Goal: Task Accomplishment & Management: Complete application form

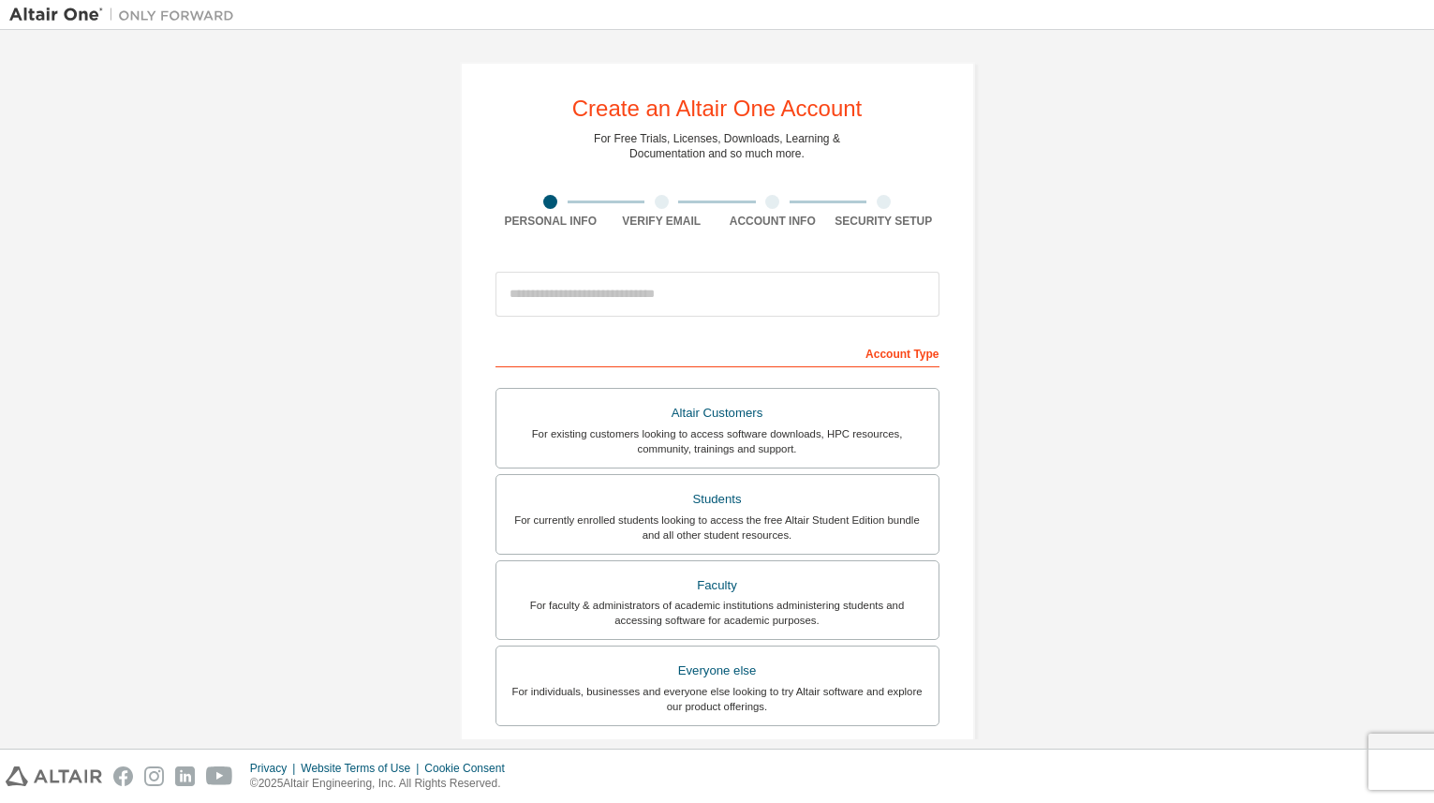
drag, startPoint x: 343, startPoint y: 169, endPoint x: 207, endPoint y: 44, distance: 184.9
click at [342, 169] on div "Create an Altair One Account For Free Trials, Licenses, Downloads, Learning & D…" at bounding box center [716, 535] width 1415 height 992
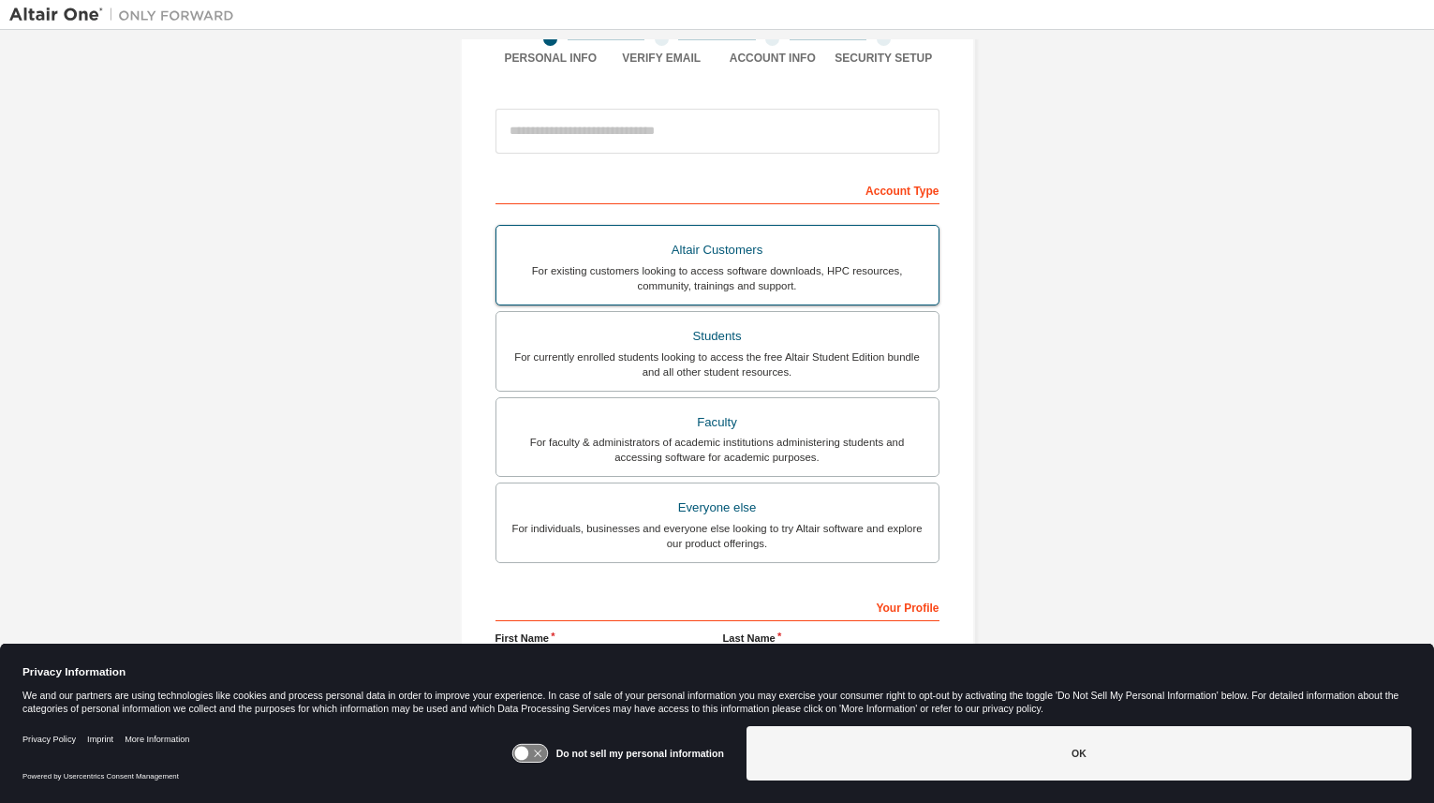
scroll to position [15, 0]
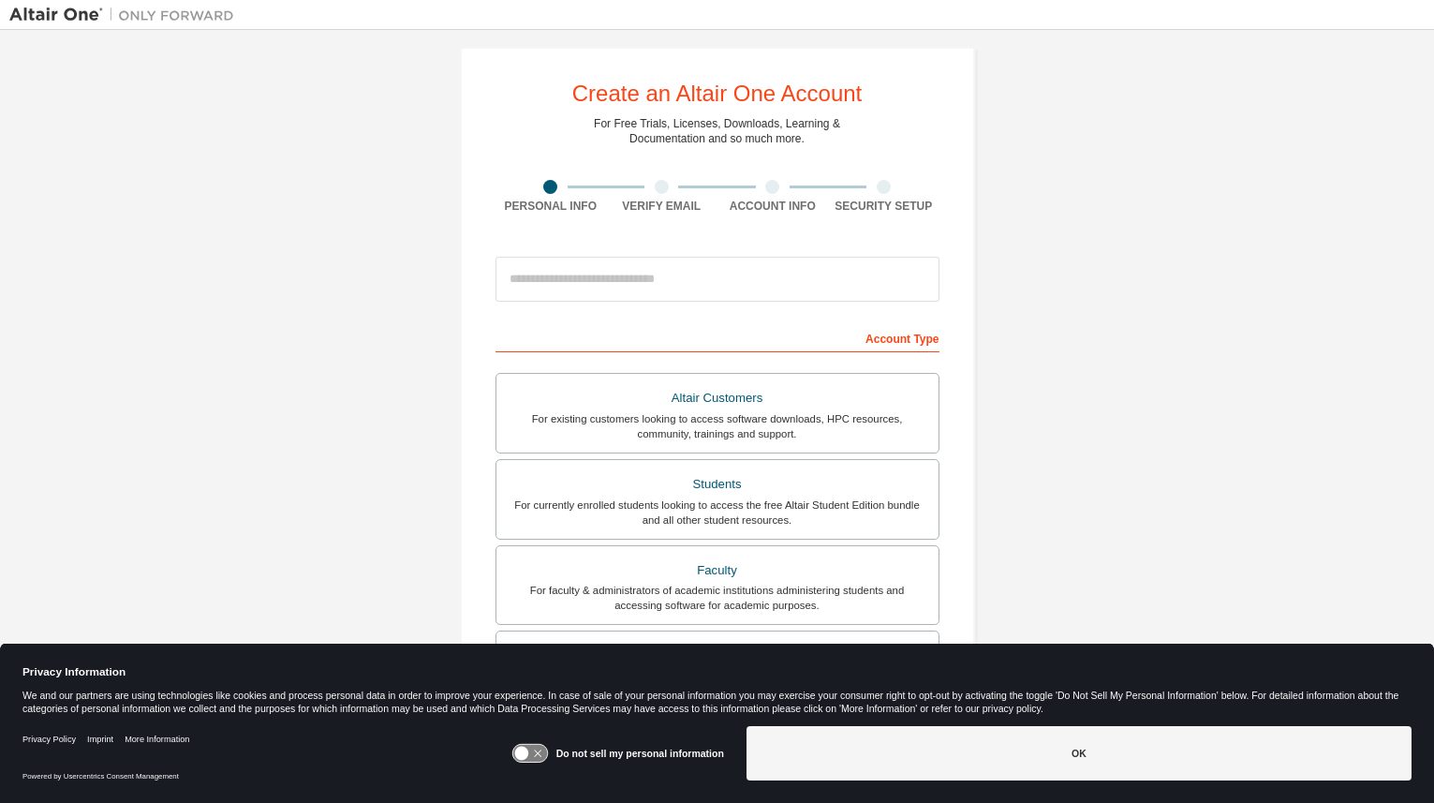
click at [62, 6] on img at bounding box center [126, 15] width 234 height 19
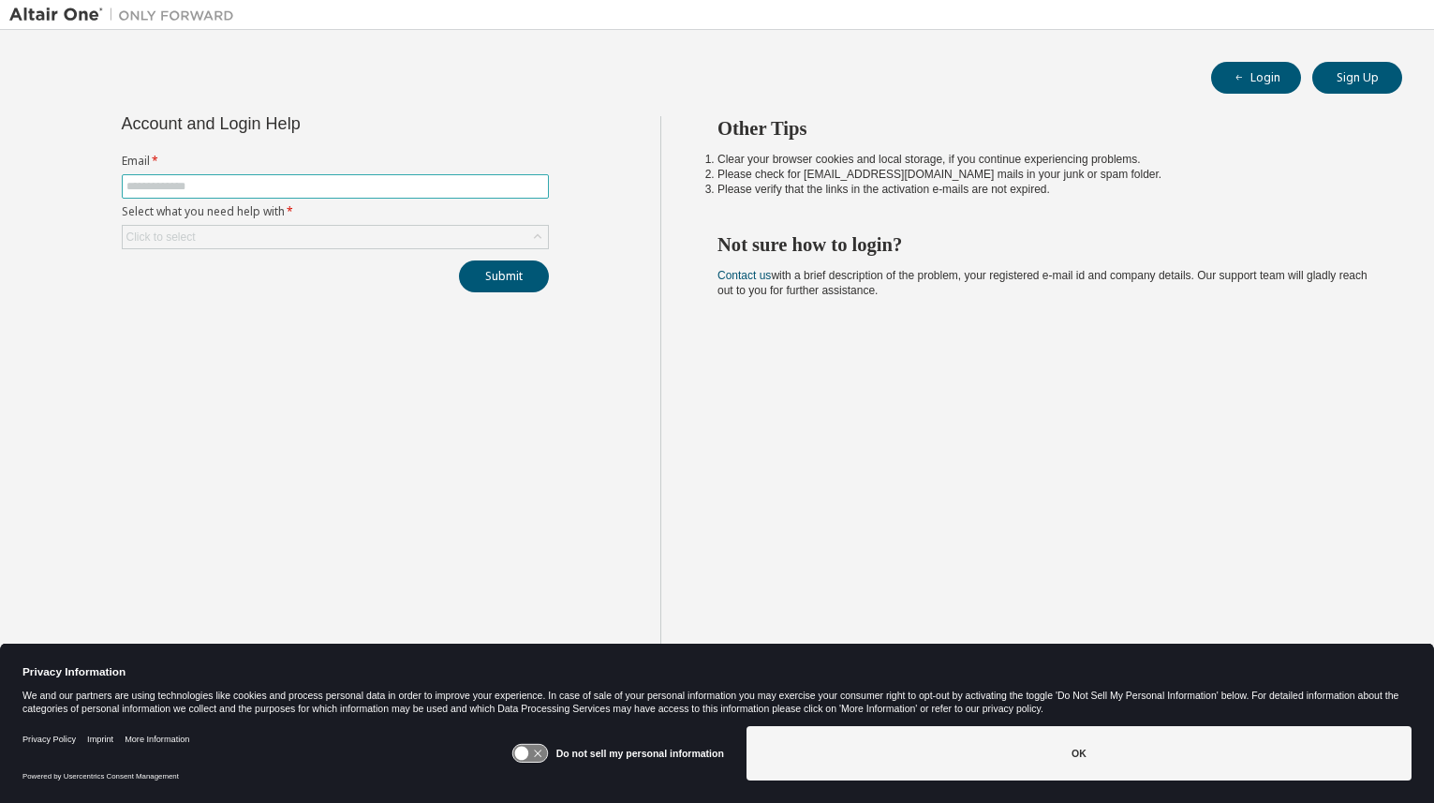
click at [399, 190] on input "text" at bounding box center [335, 186] width 418 height 15
click at [497, 156] on label "Email *" at bounding box center [335, 161] width 427 height 15
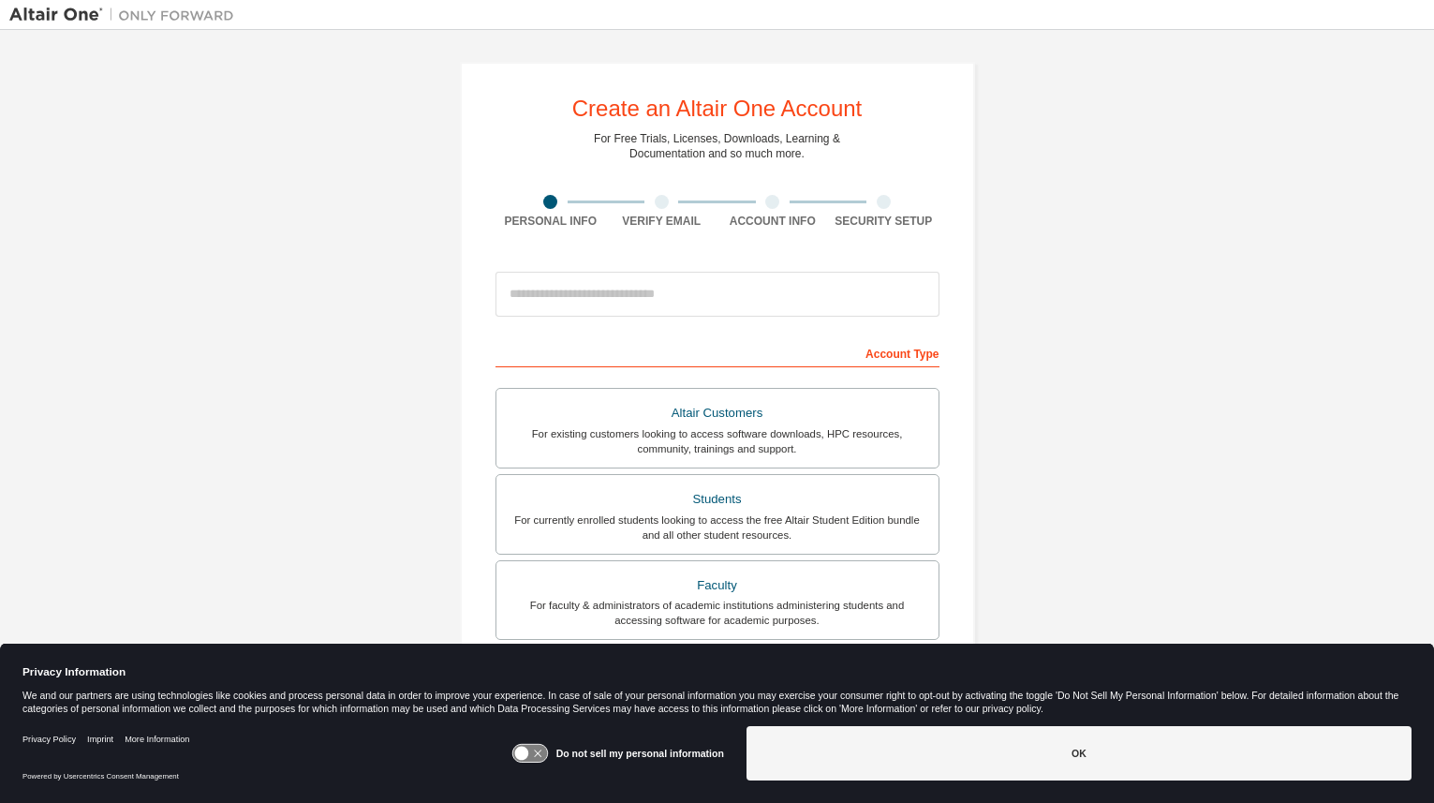
click at [656, 201] on div at bounding box center [662, 202] width 14 height 14
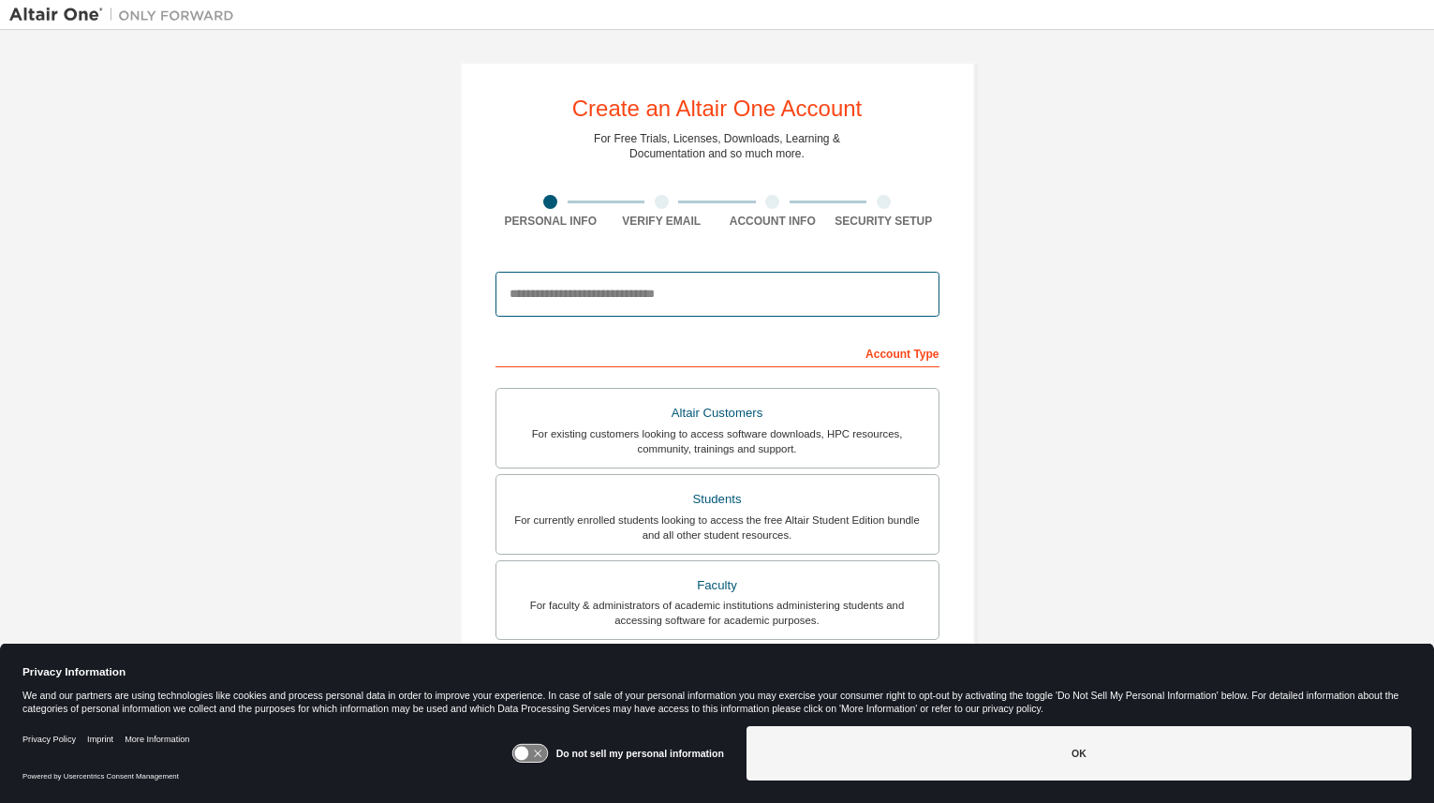
click at [663, 288] on input "email" at bounding box center [717, 294] width 444 height 45
paste input "**********"
type input "**********"
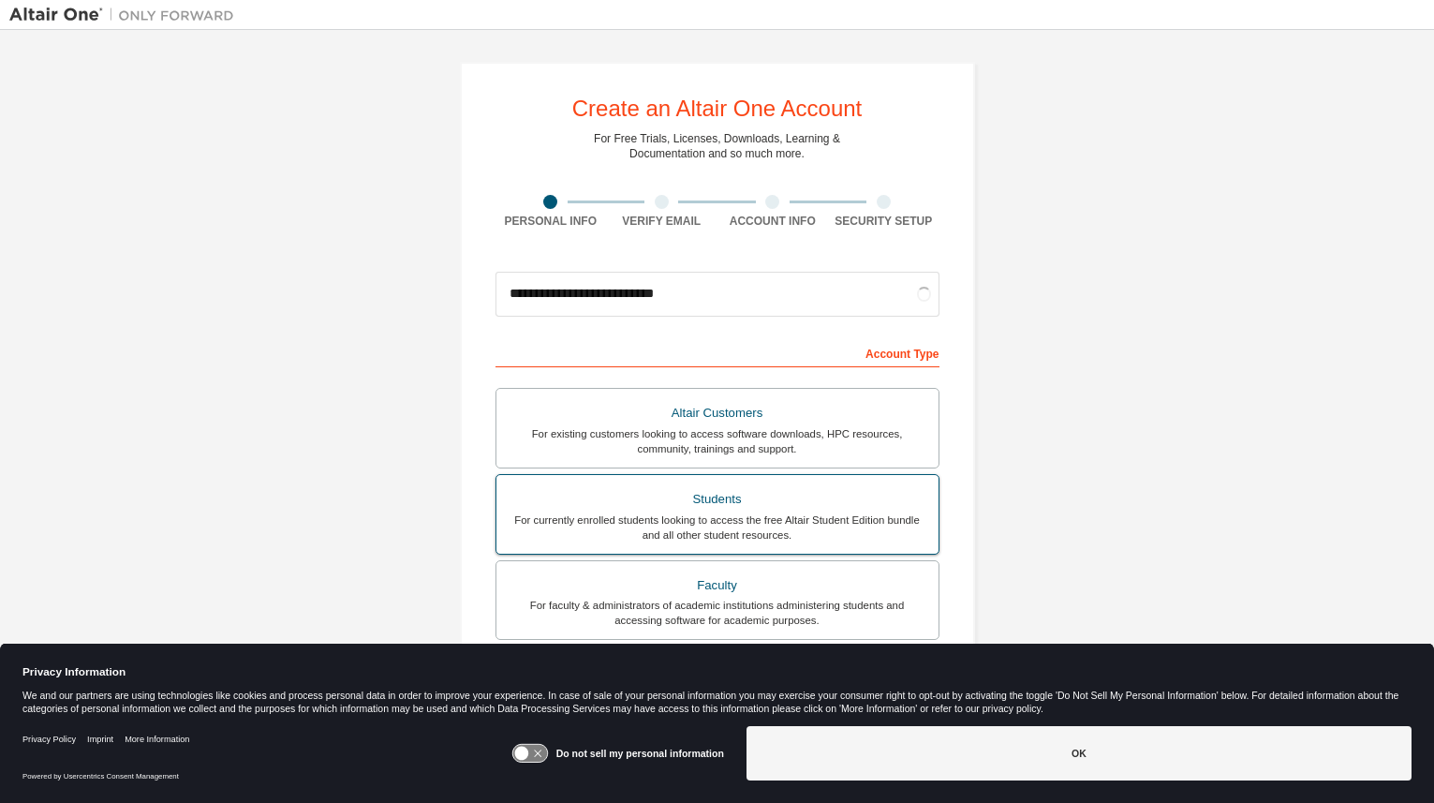
click at [802, 493] on div "Students" at bounding box center [718, 499] width 420 height 26
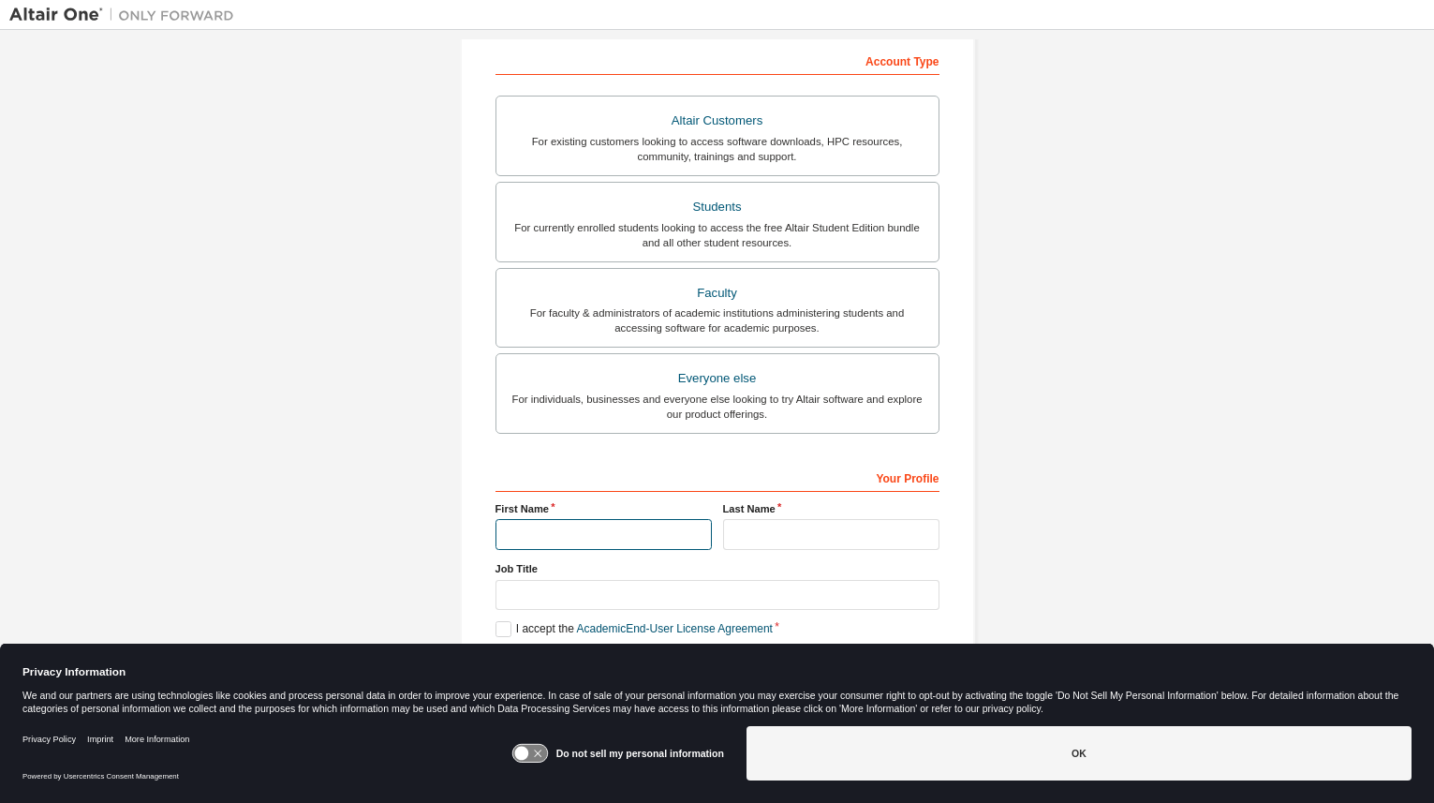
click at [627, 536] on input "text" at bounding box center [603, 534] width 216 height 31
